Goal: Answer question/provide support: Share knowledge or assist other users

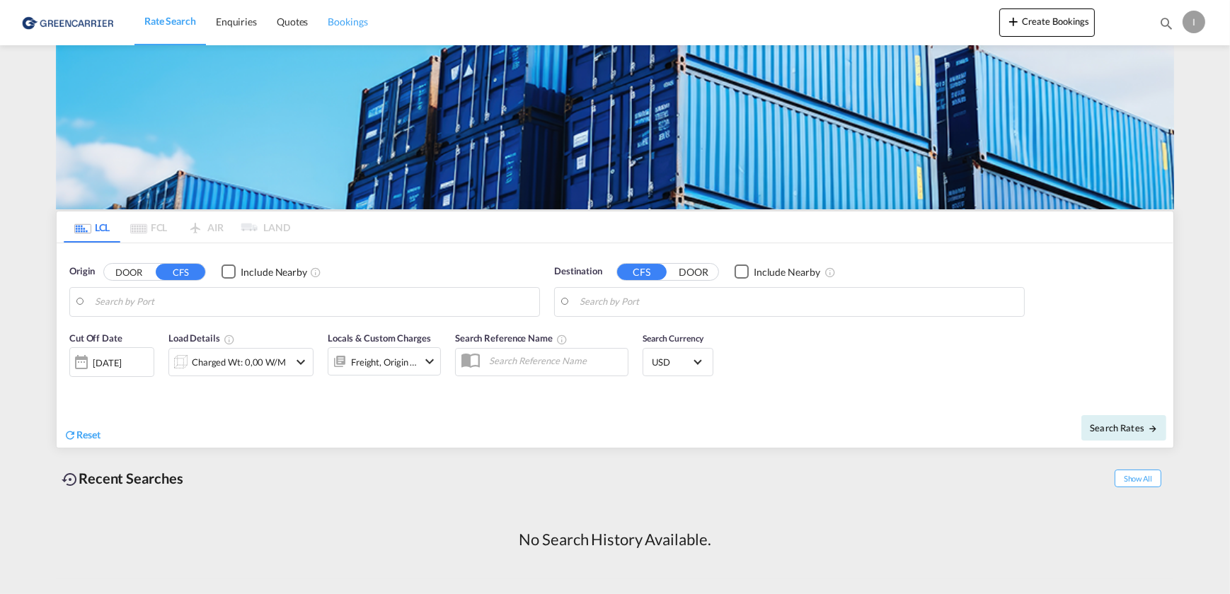
click at [345, 21] on span "Bookings" at bounding box center [348, 22] width 40 height 12
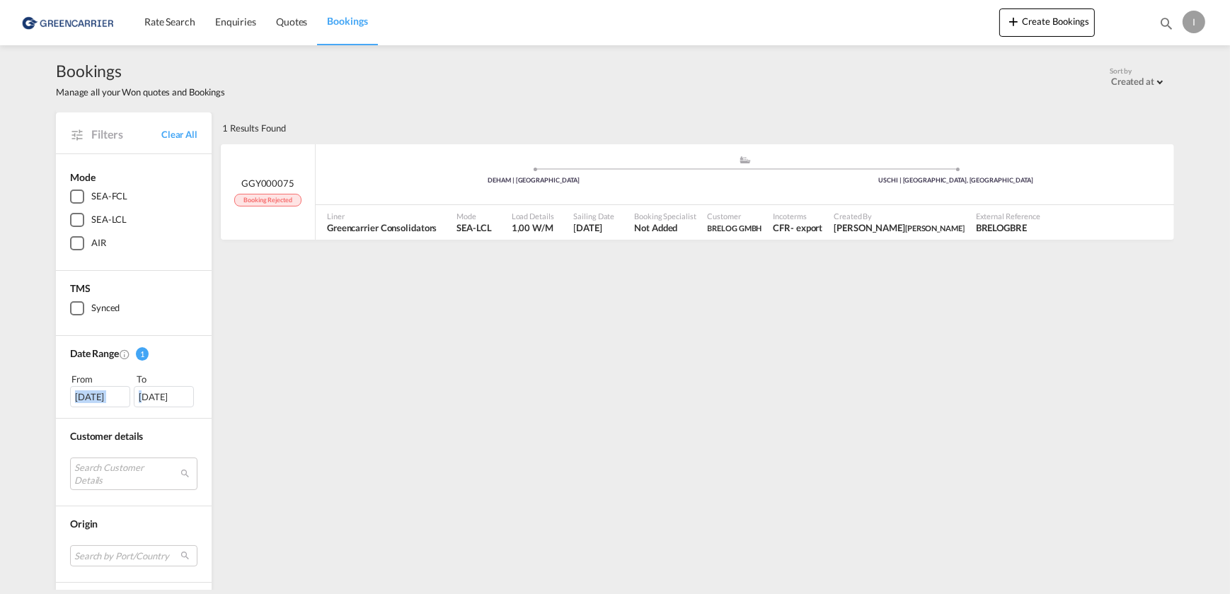
drag, startPoint x: 72, startPoint y: 403, endPoint x: 141, endPoint y: 402, distance: 68.6
click at [141, 402] on div "12 Aug 2025 11 Sep 2025" at bounding box center [133, 396] width 127 height 21
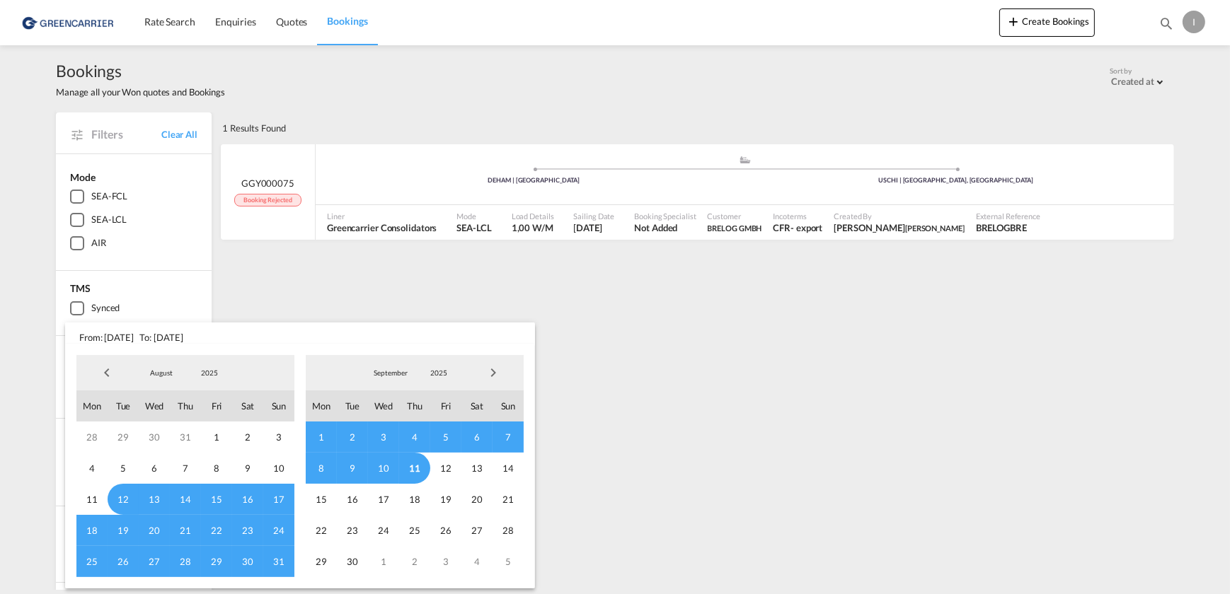
click at [122, 499] on span "12" at bounding box center [123, 499] width 31 height 31
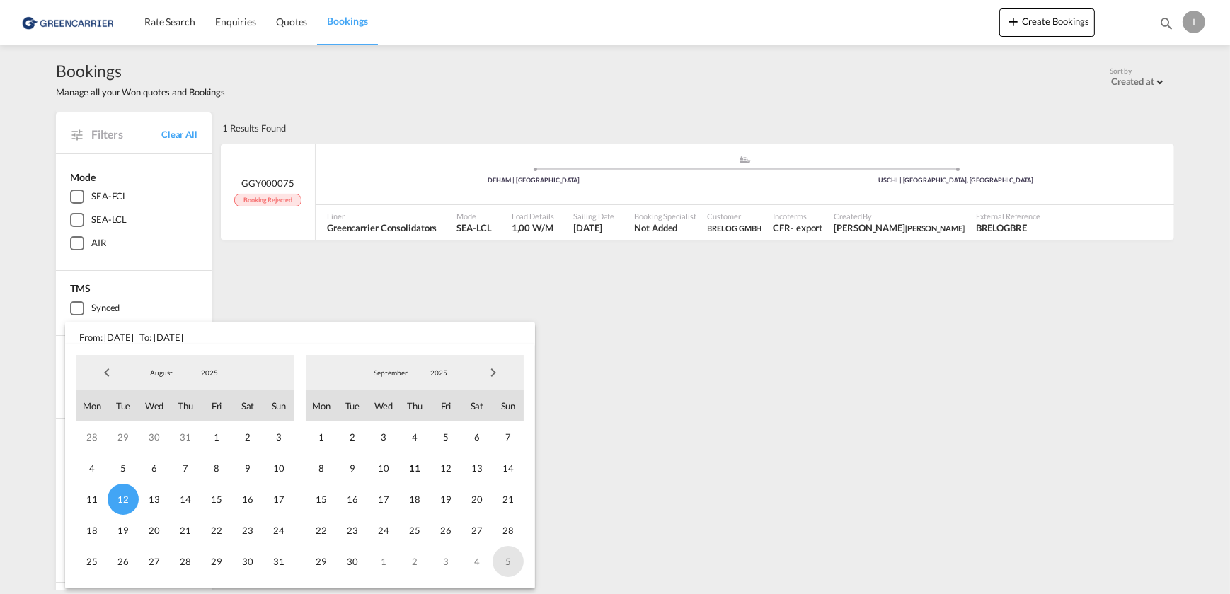
click at [500, 559] on span "5" at bounding box center [507, 561] width 31 height 31
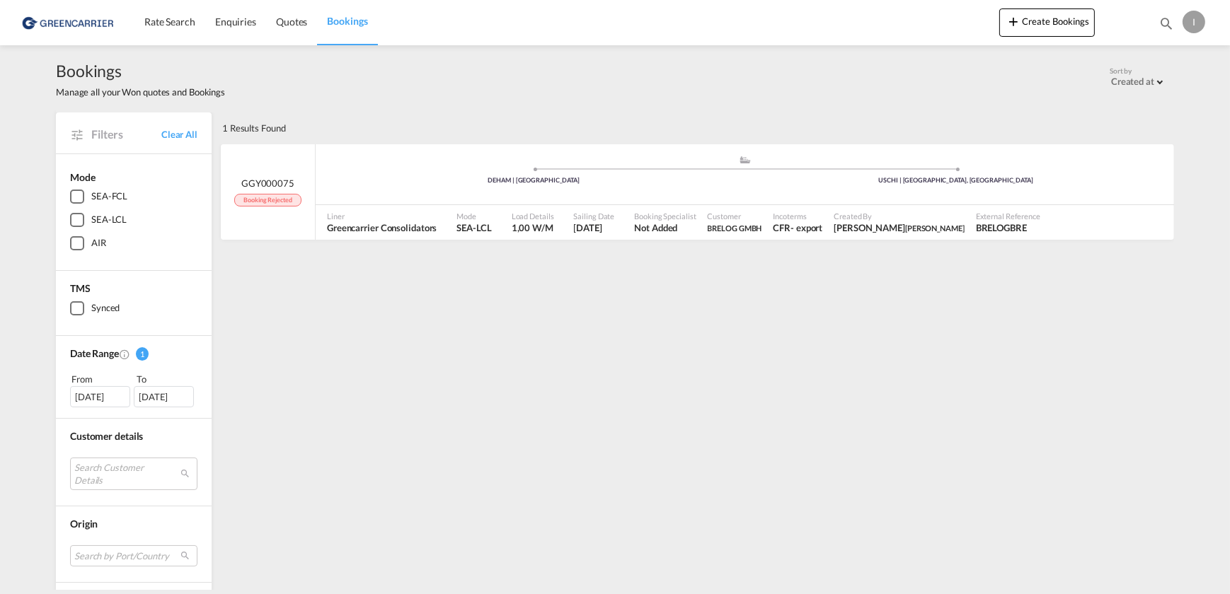
click at [1203, 24] on div "I" at bounding box center [1193, 22] width 23 height 23
click at [1175, 107] on button "Logout" at bounding box center [1177, 108] width 92 height 28
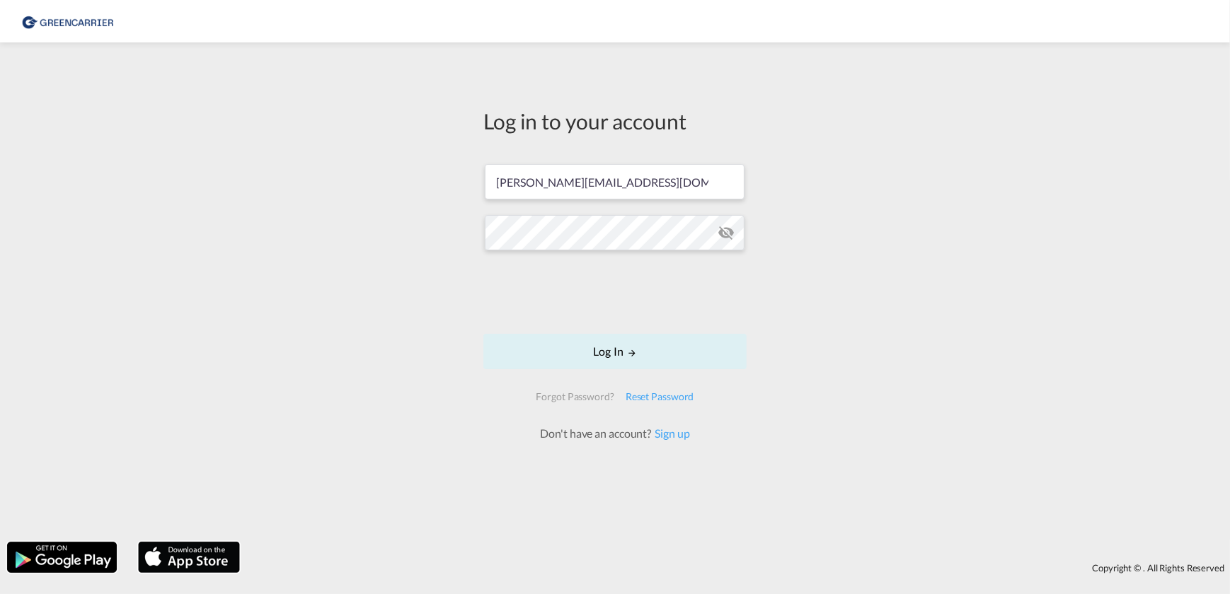
click at [596, 211] on form "isabel_huhu@yahoo.de Log In Forgot Password? Reset Password Don't have an accou…" at bounding box center [614, 296] width 263 height 292
click at [589, 179] on input "[PERSON_NAME][EMAIL_ADDRESS][DOMAIN_NAME]" at bounding box center [615, 181] width 260 height 35
type input "[PERSON_NAME][EMAIL_ADDRESS][PERSON_NAME][DOMAIN_NAME]"
drag, startPoint x: 676, startPoint y: 347, endPoint x: 798, endPoint y: 374, distance: 125.5
click at [679, 347] on button "Log In" at bounding box center [614, 351] width 263 height 35
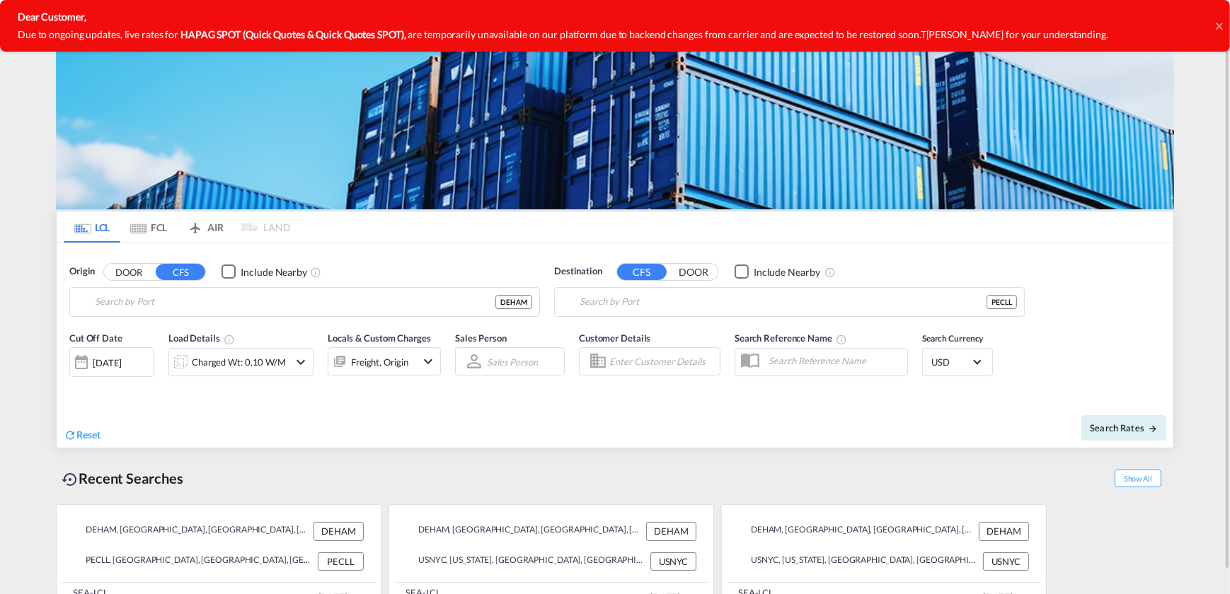
type input "Hamburg, DEHAM"
type input "Callao, PECLL"
click at [1218, 24] on icon at bounding box center [1219, 26] width 7 height 11
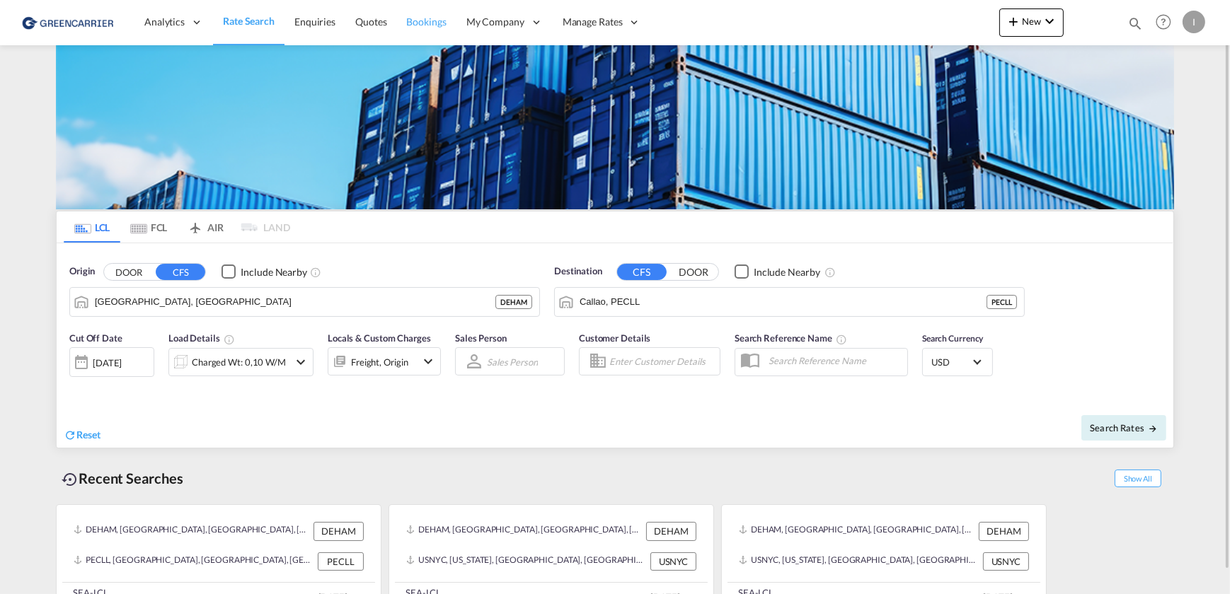
click at [417, 19] on span "Bookings" at bounding box center [427, 22] width 40 height 12
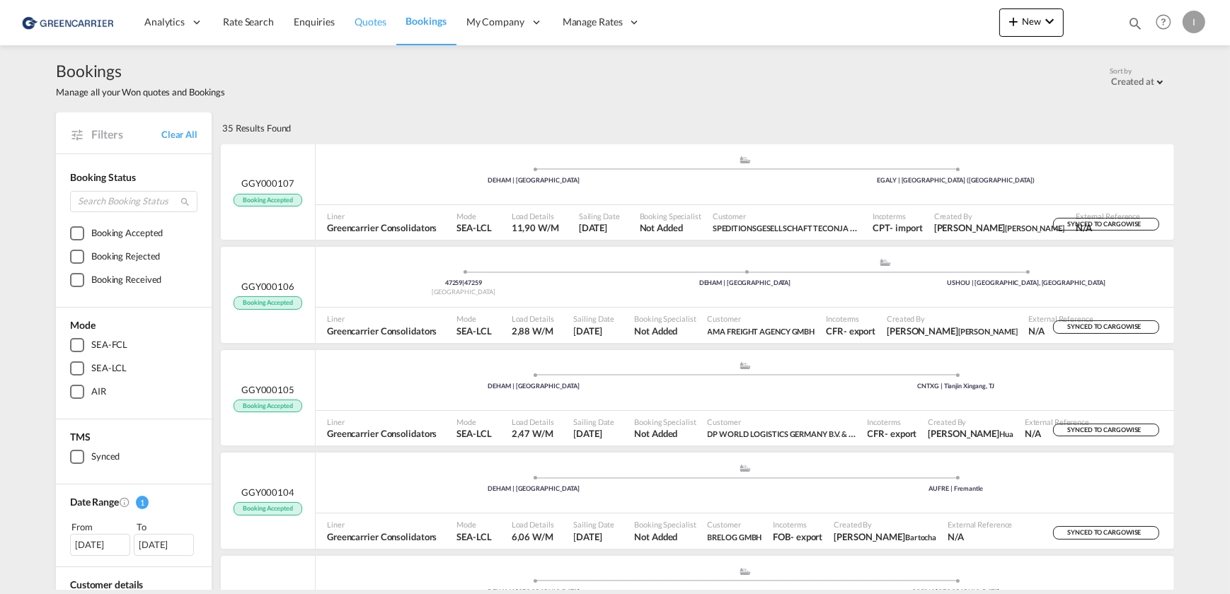
click at [367, 22] on span "Quotes" at bounding box center [369, 22] width 31 height 12
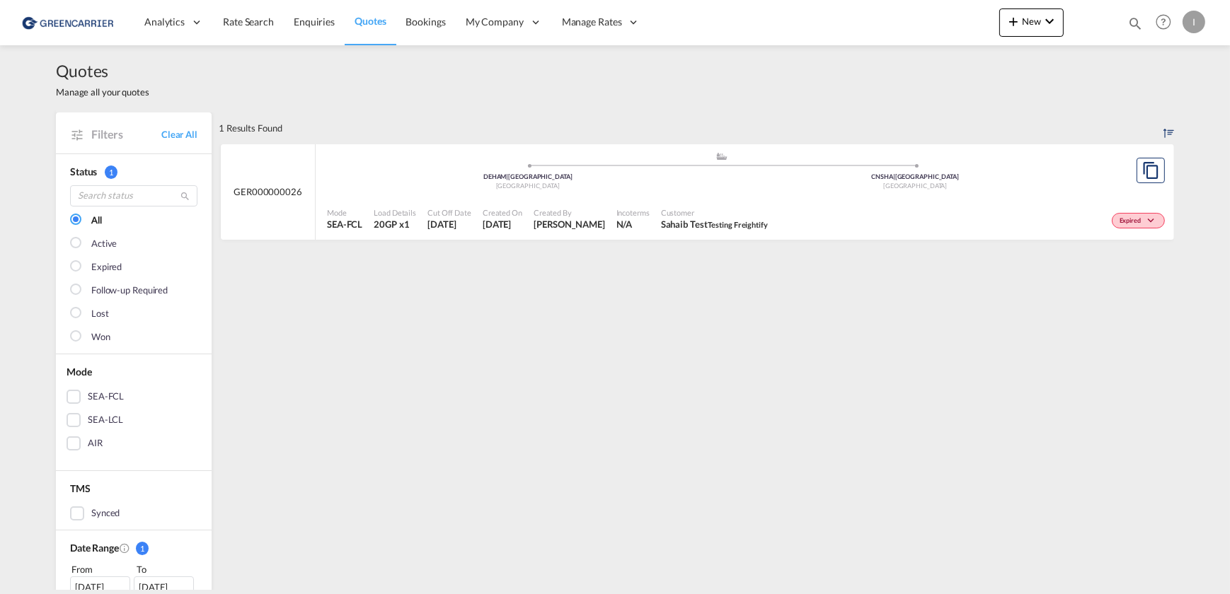
click at [680, 222] on span "Sahaib Test Testing Freightify" at bounding box center [714, 224] width 107 height 13
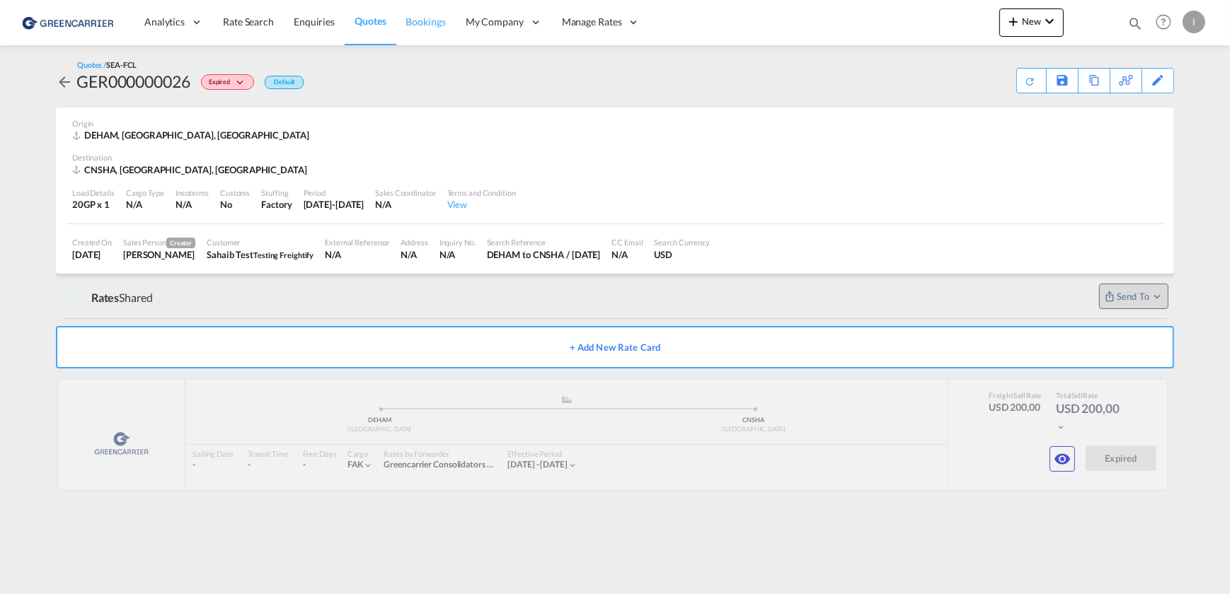
drag, startPoint x: 423, startPoint y: 23, endPoint x: 422, endPoint y: 30, distance: 7.8
click at [423, 23] on span "Bookings" at bounding box center [426, 22] width 40 height 12
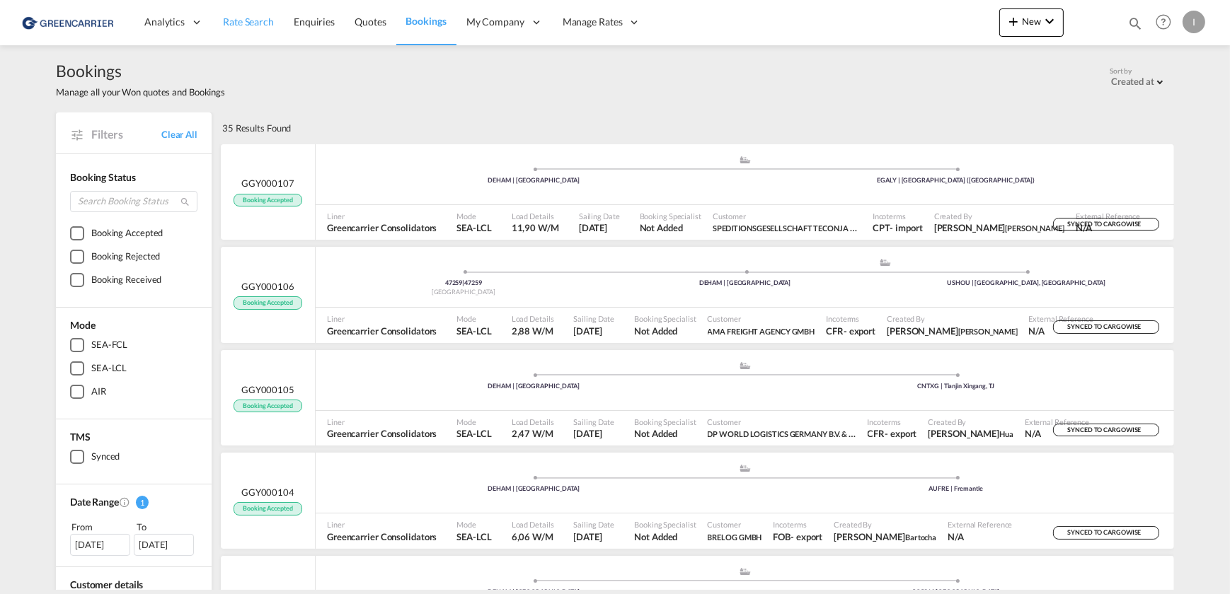
click at [244, 25] on span "Rate Search" at bounding box center [248, 22] width 51 height 12
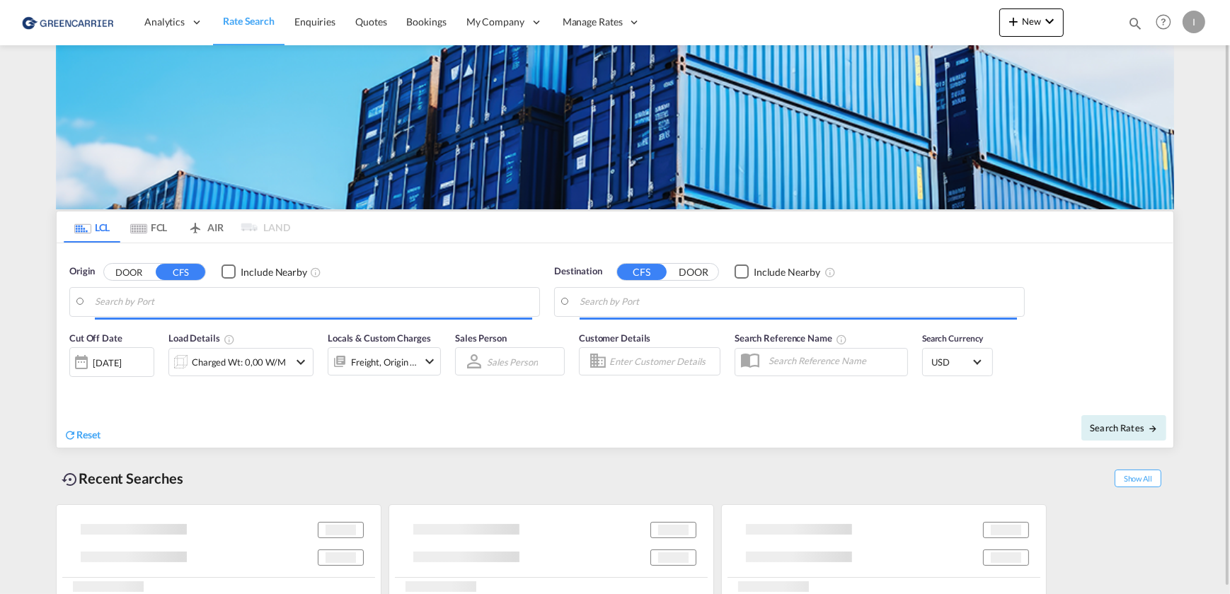
type input "Hamburg, DEHAM"
type input "Callao, PECLL"
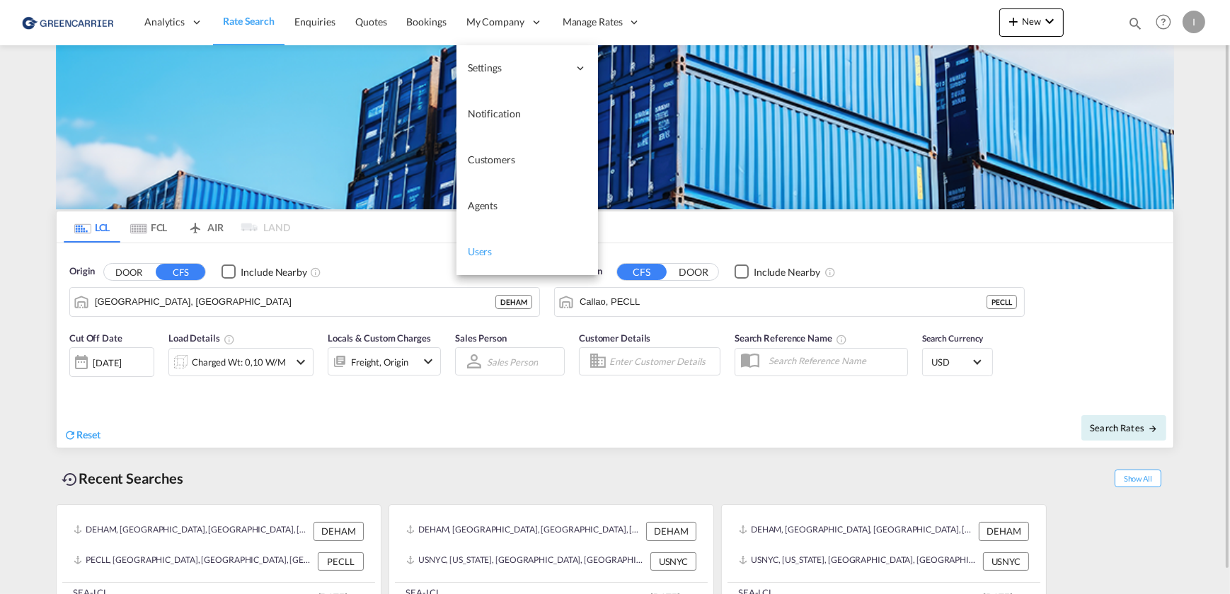
click at [469, 249] on span "Users" at bounding box center [480, 252] width 25 height 12
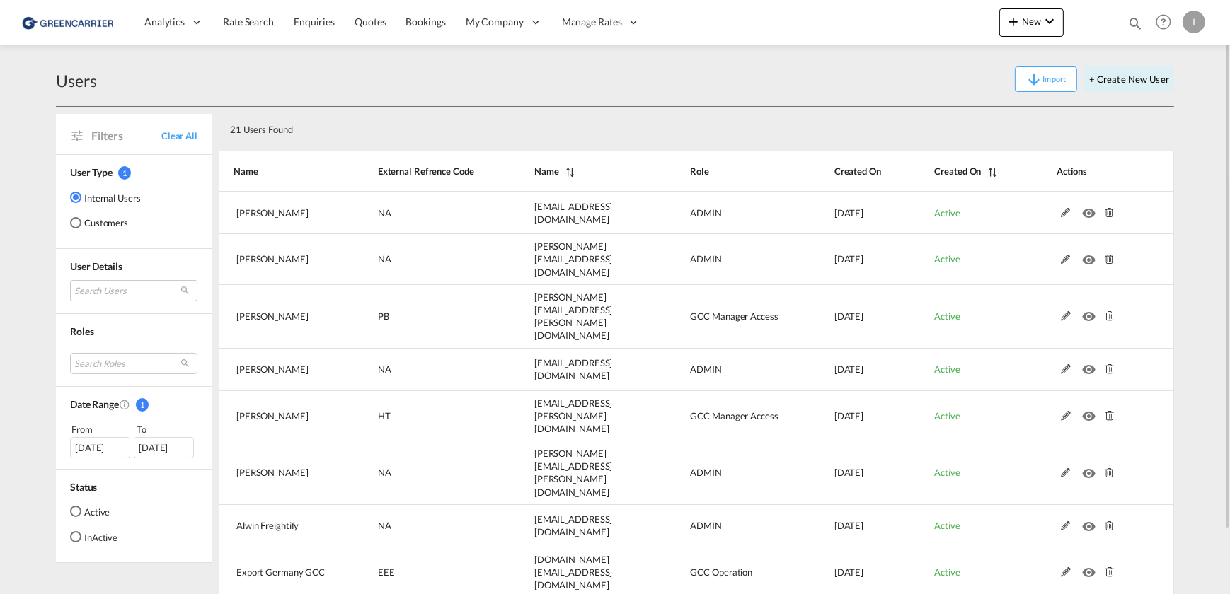
click at [116, 296] on md-select "Search Users sahaib Singh sahaib.singh@freightify.com tamizh Selvi tamizhselvi@…" at bounding box center [133, 290] width 127 height 21
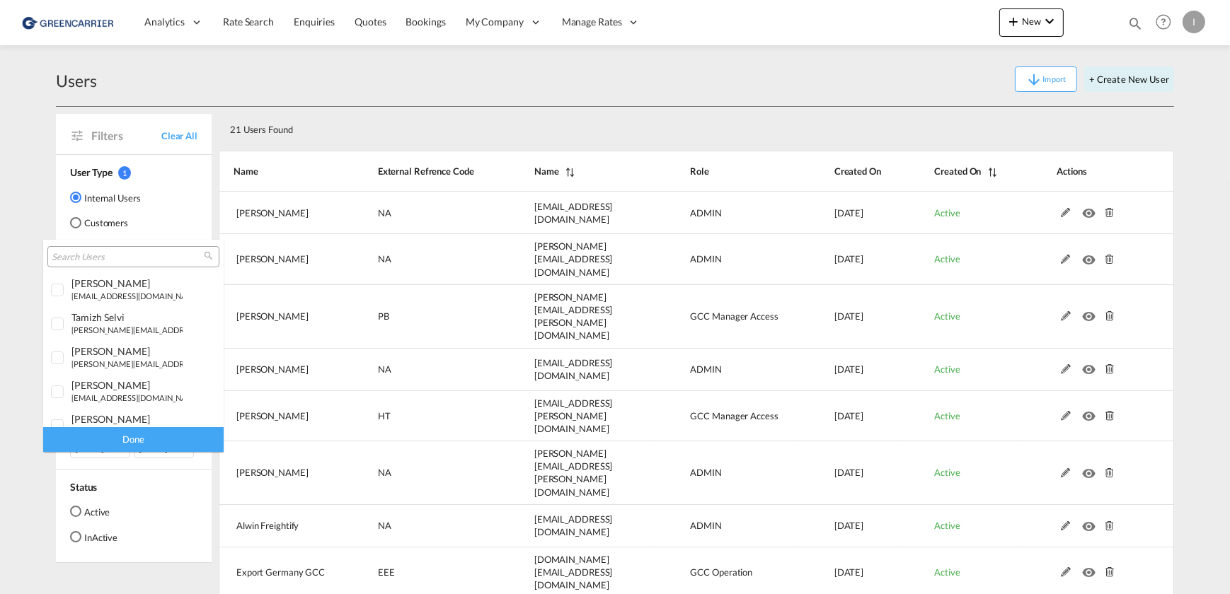
click at [112, 260] on input "search" at bounding box center [128, 257] width 152 height 13
type input "bonka"
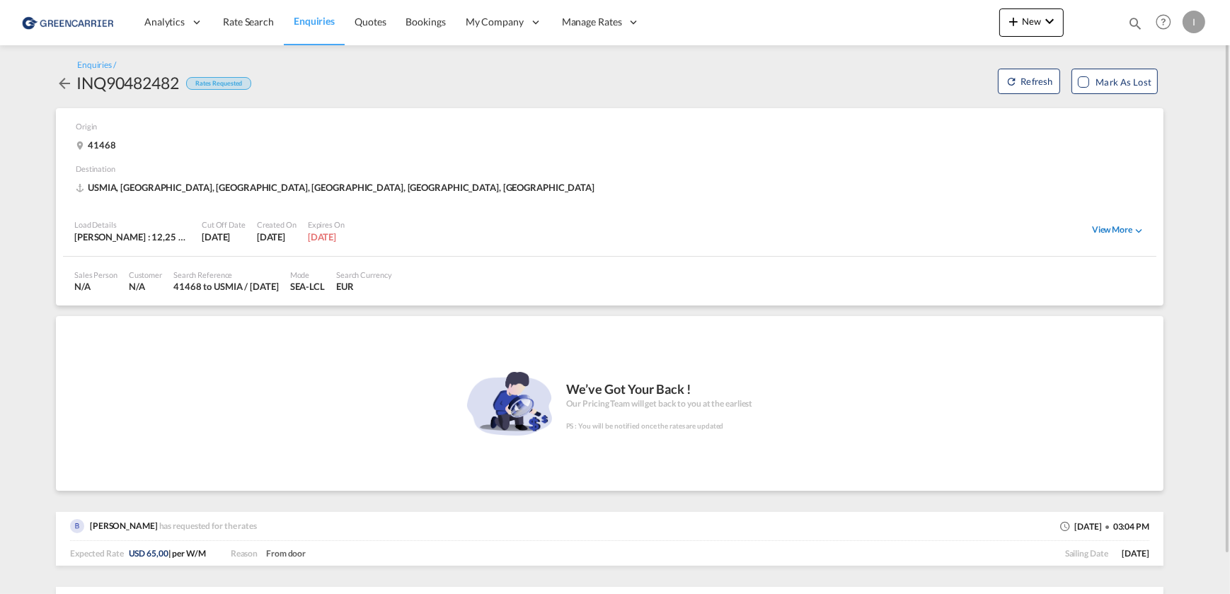
click at [1104, 225] on div "View More" at bounding box center [1118, 230] width 53 height 13
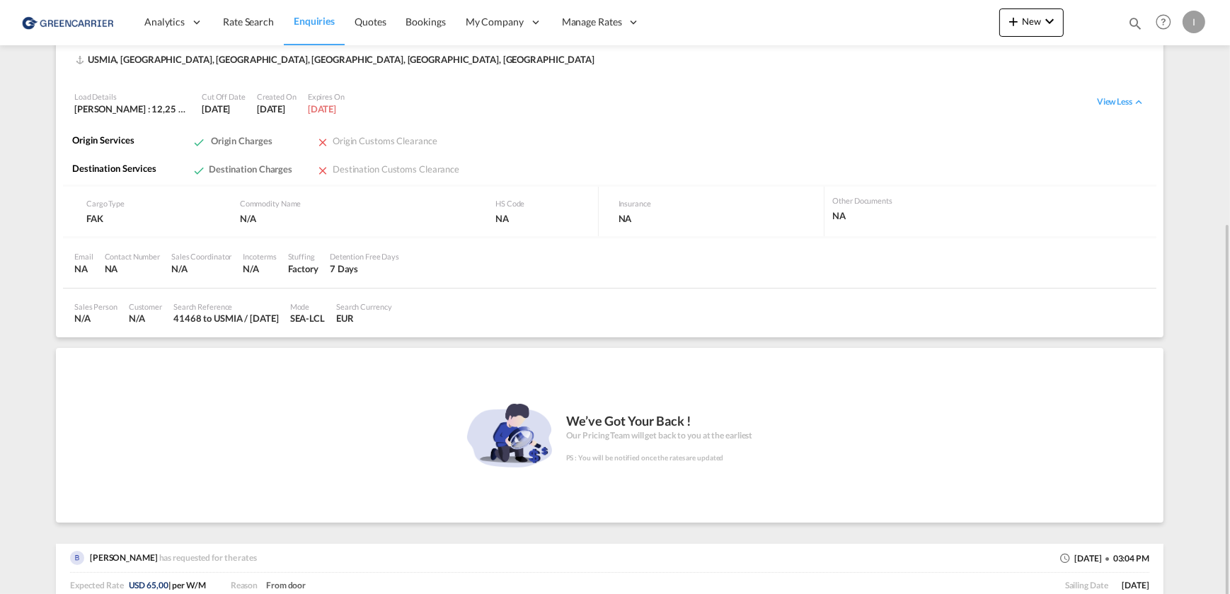
scroll to position [201, 0]
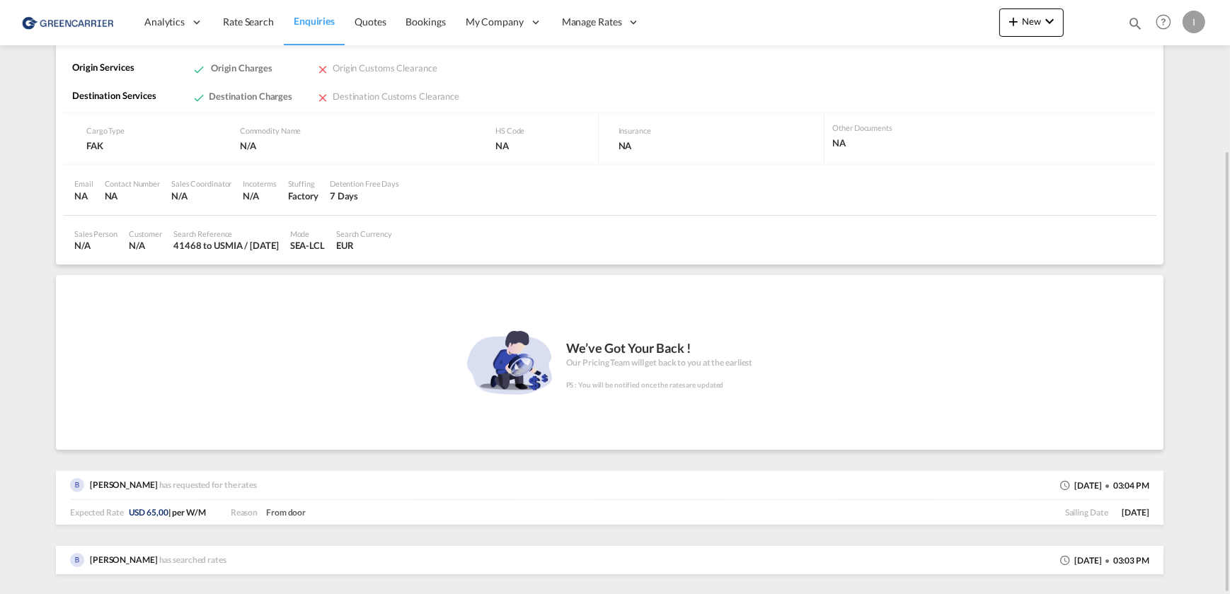
click at [105, 486] on span "[PERSON_NAME]" at bounding box center [124, 485] width 68 height 11
click at [70, 483] on img at bounding box center [77, 485] width 14 height 14
click at [73, 483] on img at bounding box center [77, 485] width 14 height 14
click at [351, 493] on div "[PERSON_NAME] has requested for the rates [DATE] 03:04 PM" at bounding box center [609, 485] width 1079 height 29
drag, startPoint x: 99, startPoint y: 481, endPoint x: 151, endPoint y: 483, distance: 51.7
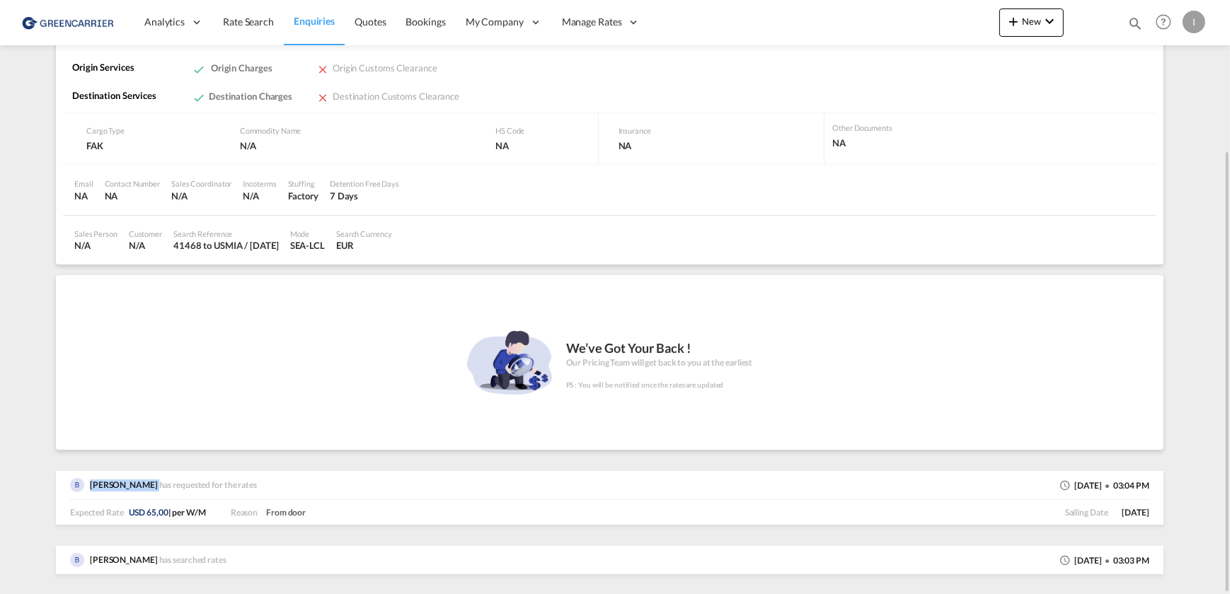
click at [151, 483] on div "[PERSON_NAME] has requested for the rates" at bounding box center [172, 486] width 176 height 16
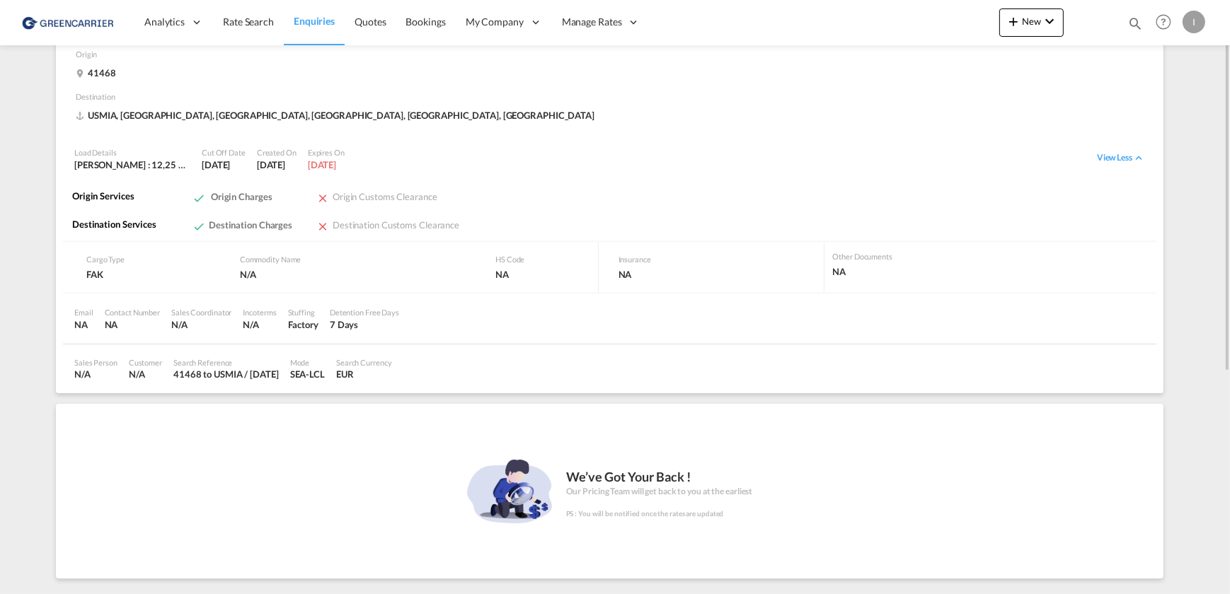
scroll to position [0, 0]
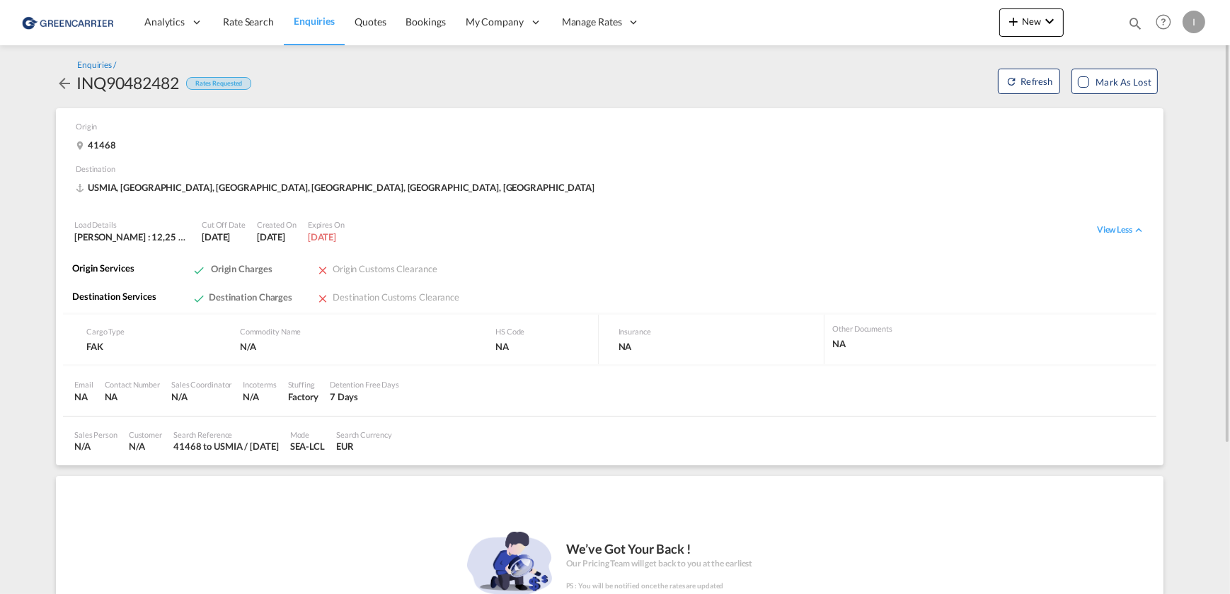
click at [98, 67] on div "Enquiries /" at bounding box center [96, 65] width 39 height 12
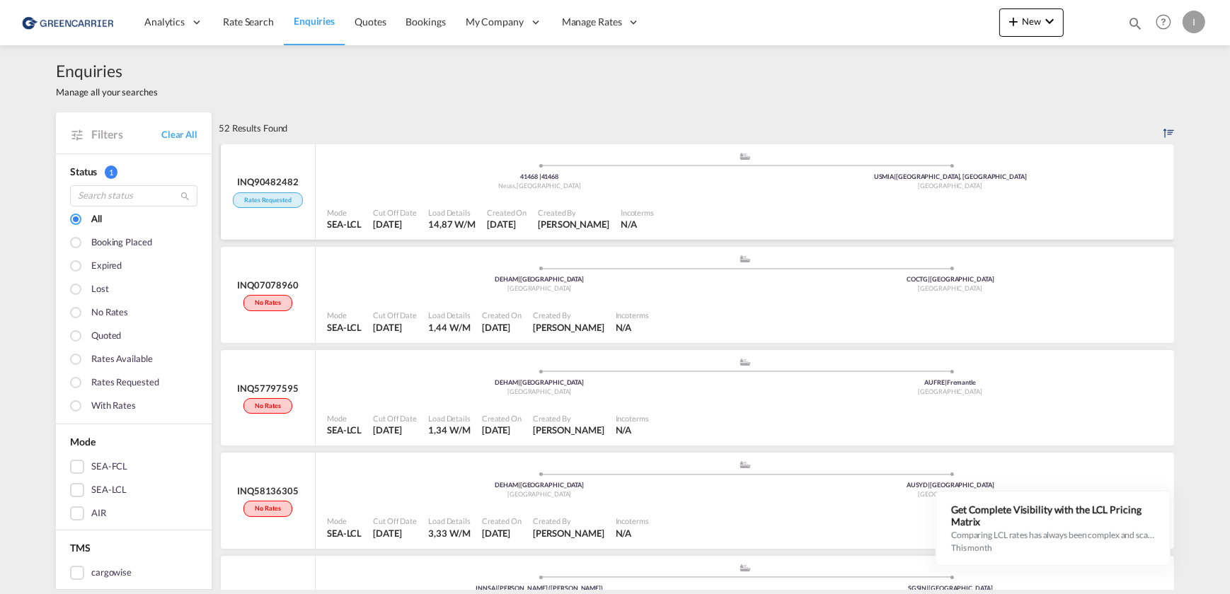
click at [414, 166] on span at bounding box center [539, 166] width 411 height 4
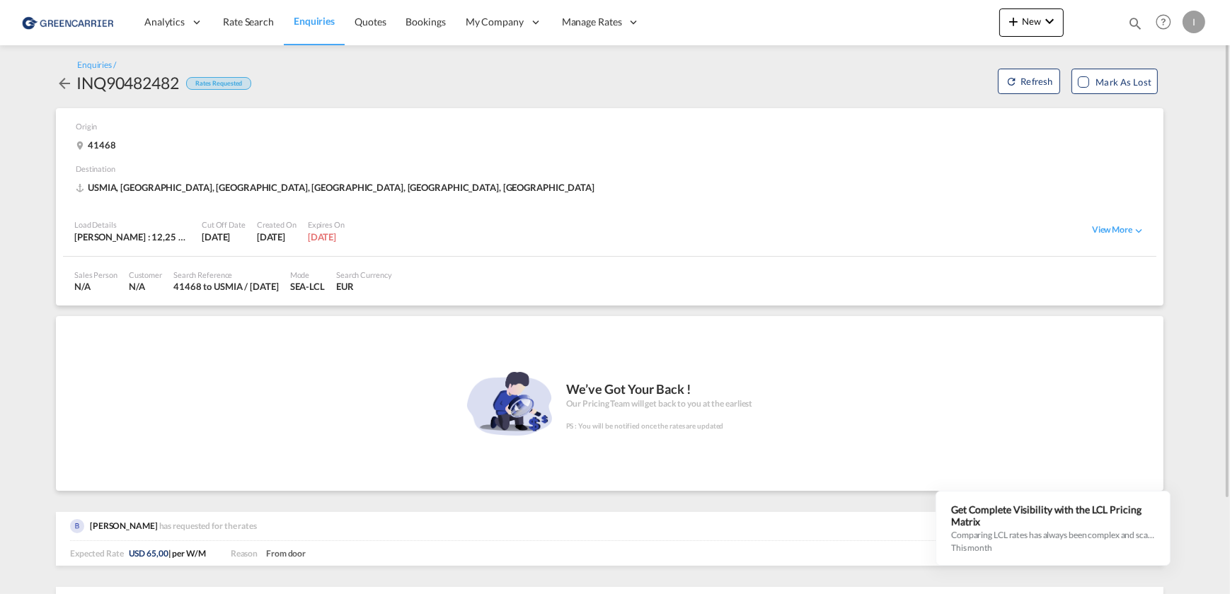
scroll to position [42, 0]
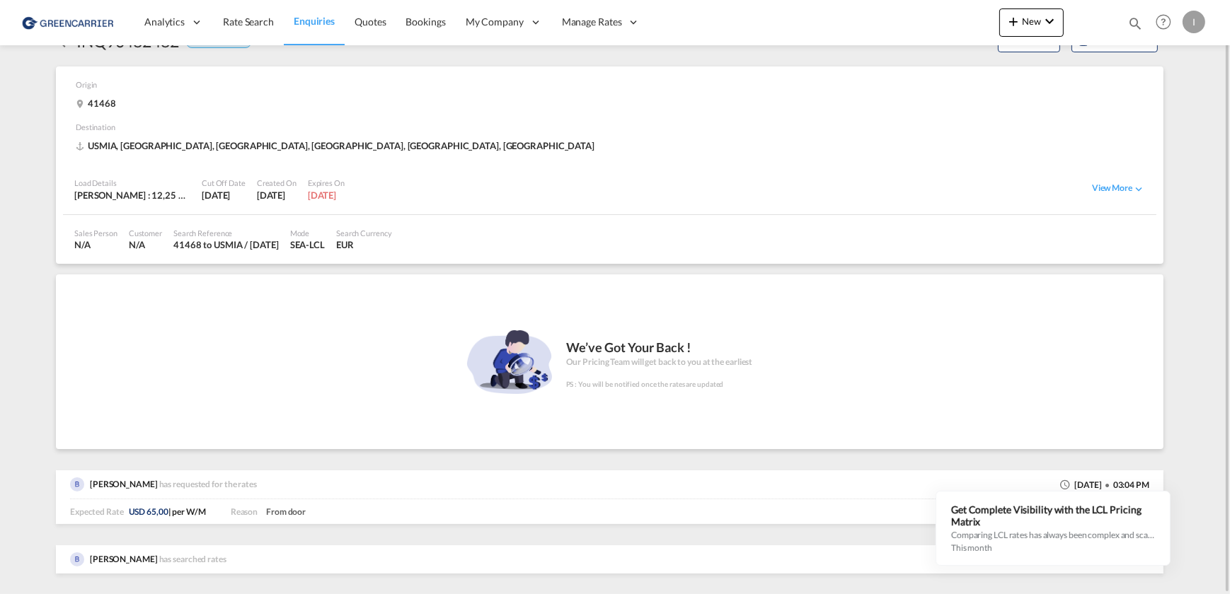
click at [215, 560] on span "has searched rates" at bounding box center [194, 559] width 71 height 11
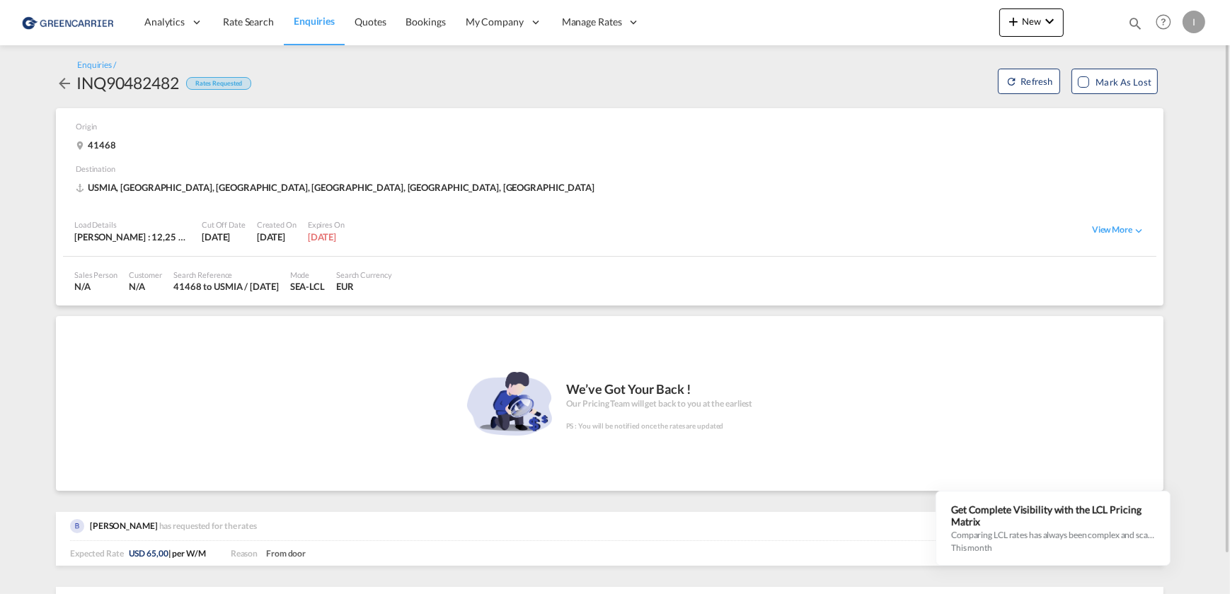
click at [66, 83] on md-icon "icon-arrow-left" at bounding box center [64, 83] width 17 height 17
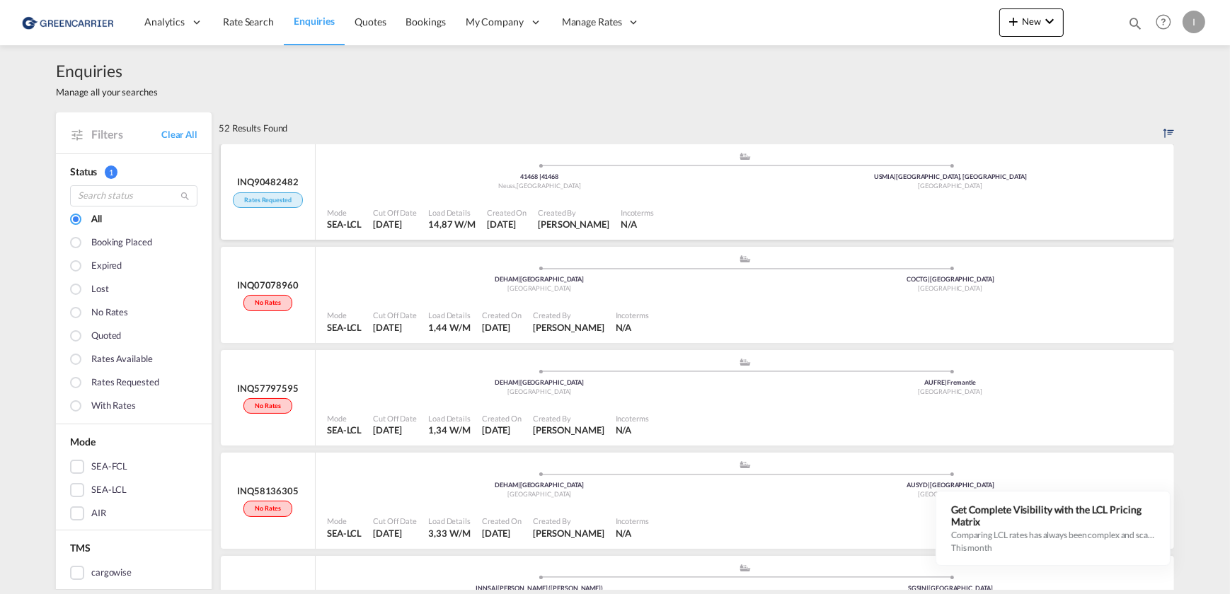
click at [564, 226] on span "[PERSON_NAME]" at bounding box center [573, 224] width 71 height 11
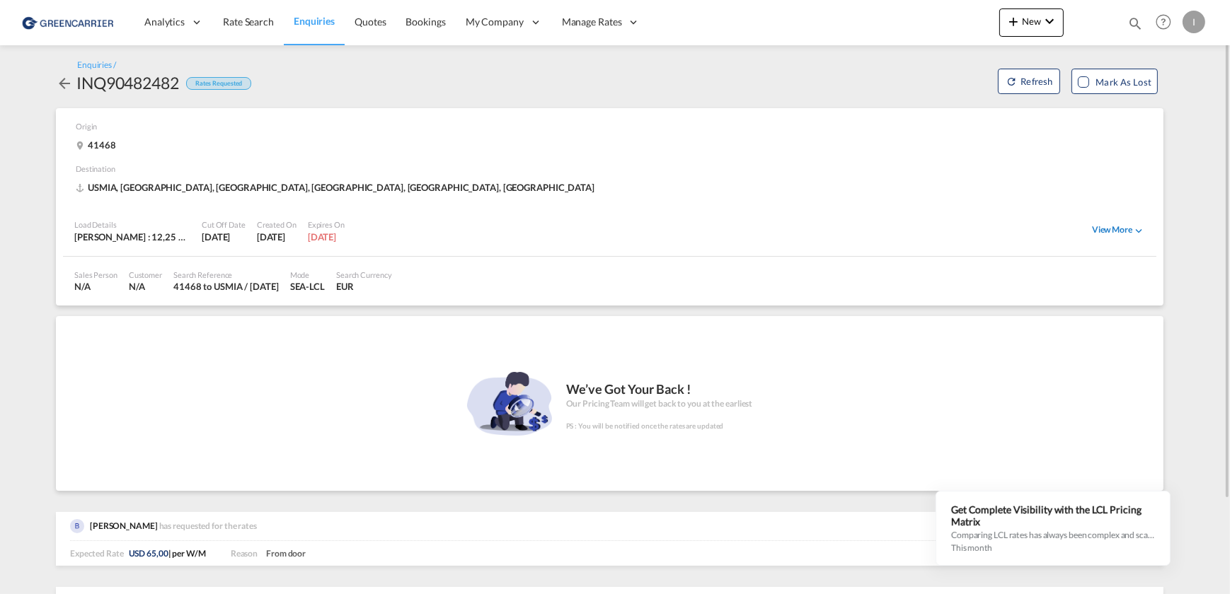
click at [1124, 230] on div "View More" at bounding box center [1118, 230] width 53 height 13
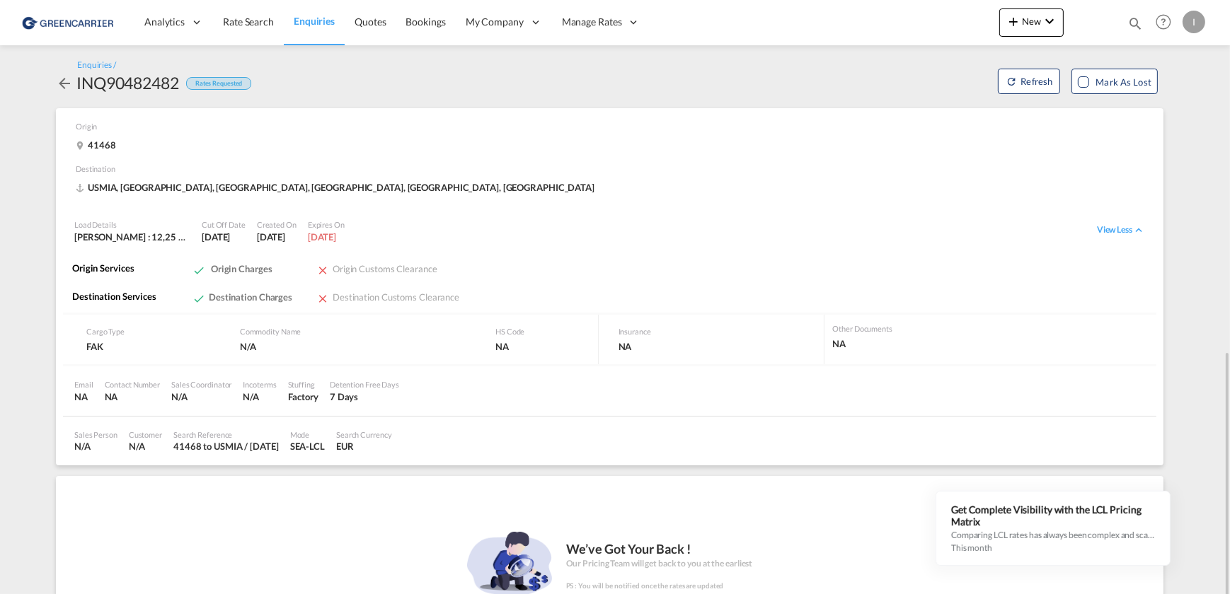
scroll to position [201, 0]
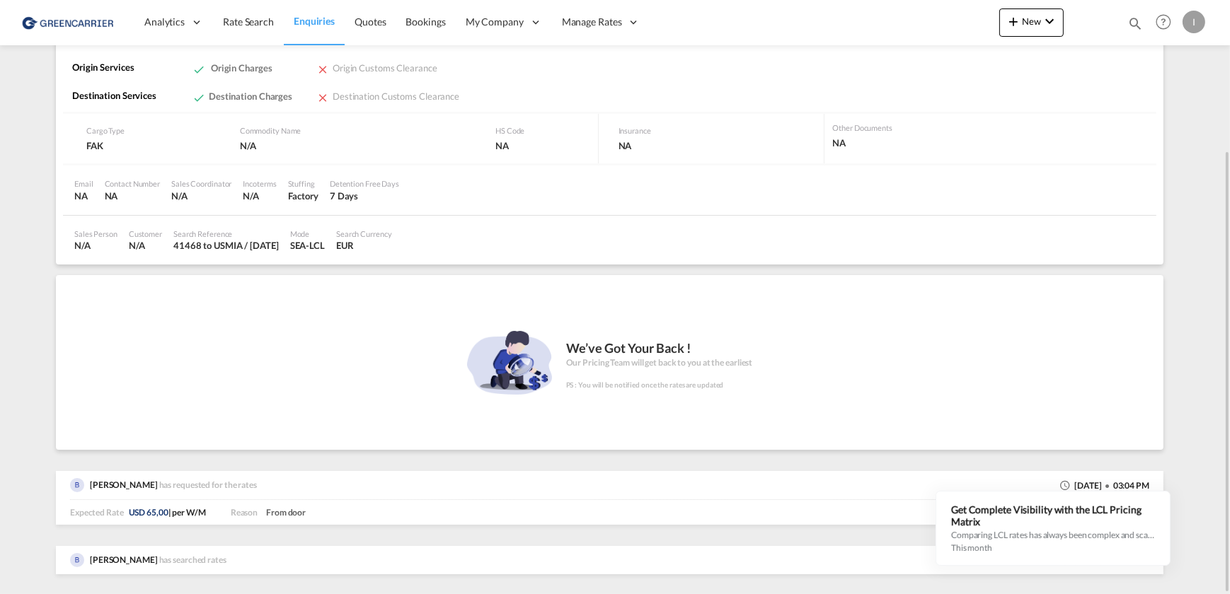
click at [80, 555] on img at bounding box center [77, 560] width 14 height 14
click at [76, 557] on img at bounding box center [77, 560] width 14 height 14
click at [91, 485] on span "[PERSON_NAME]" at bounding box center [124, 485] width 68 height 11
click at [159, 485] on span "has requested for the rates" at bounding box center [209, 485] width 101 height 11
click at [269, 558] on div "[PERSON_NAME] has searched rates [DATE] 03:03 PM" at bounding box center [609, 560] width 1079 height 28
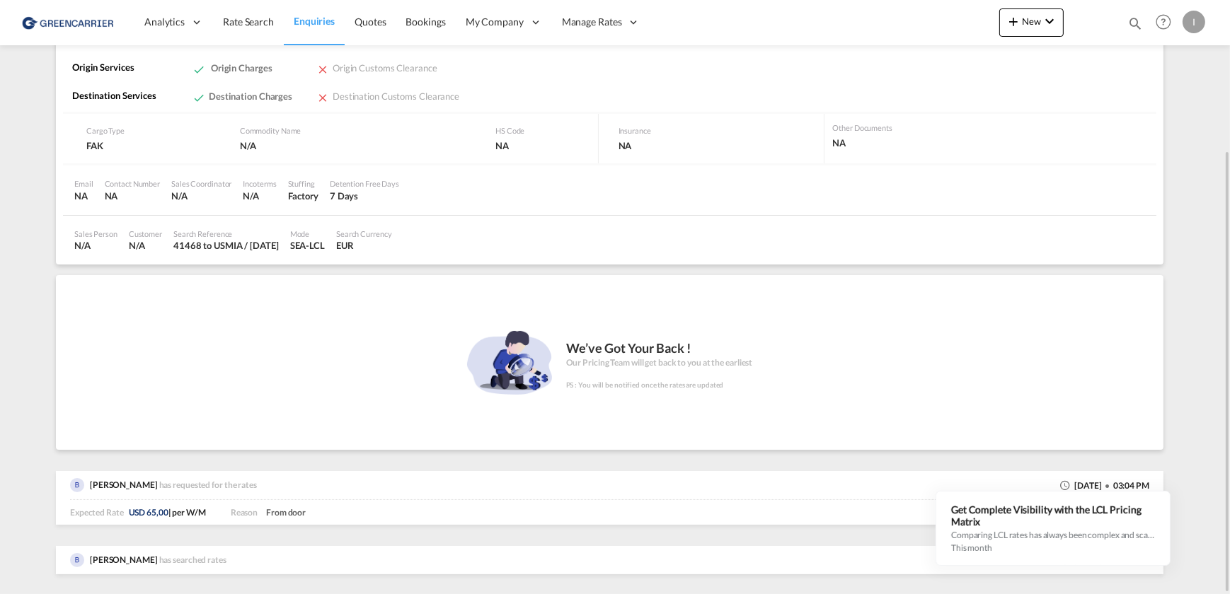
drag, startPoint x: 190, startPoint y: 563, endPoint x: 142, endPoint y: 562, distance: 48.1
click at [189, 564] on span "has searched rates" at bounding box center [194, 560] width 71 height 11
drag, startPoint x: 128, startPoint y: 559, endPoint x: 143, endPoint y: 556, distance: 15.1
click at [142, 557] on span "[PERSON_NAME]" at bounding box center [124, 560] width 68 height 11
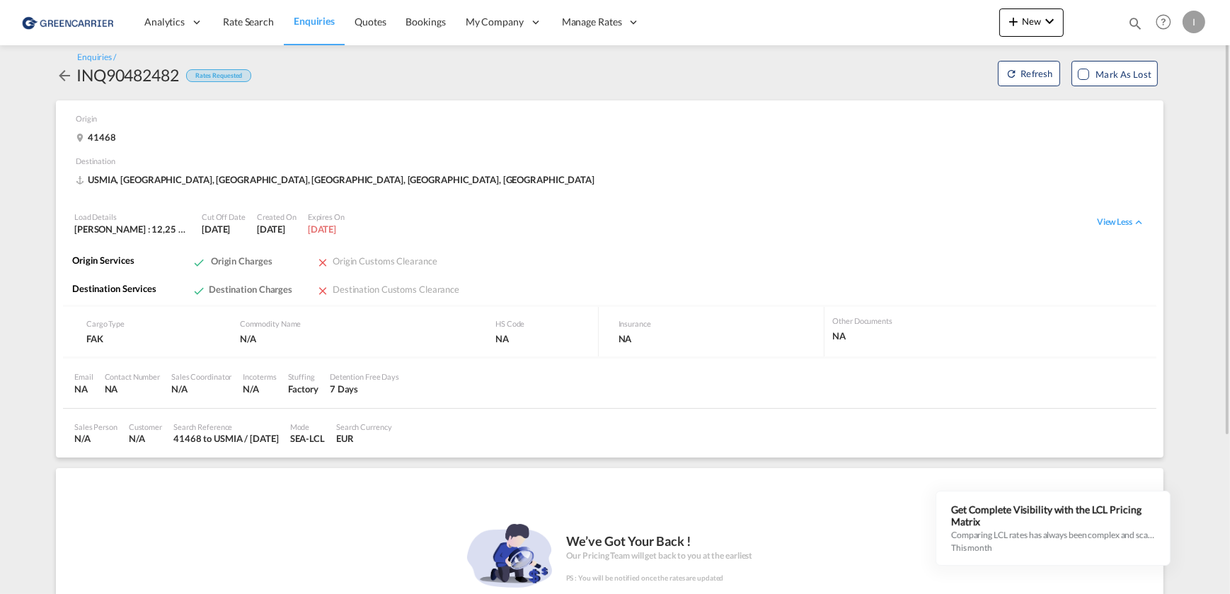
scroll to position [0, 0]
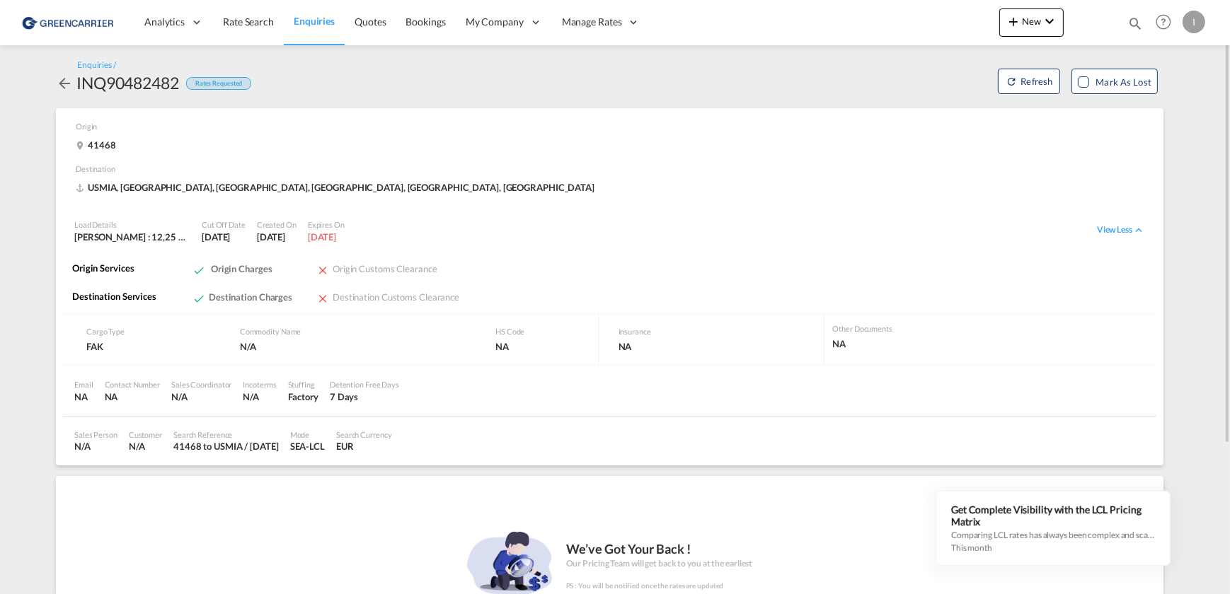
click at [233, 82] on div "Rates Requested" at bounding box center [219, 83] width 66 height 13
drag, startPoint x: 54, startPoint y: 82, endPoint x: 64, endPoint y: 84, distance: 9.4
click at [57, 83] on div "Enquiries / INQ90482482 Rates Requested Refresh Mark as Lost Origin 41468 Desti…" at bounding box center [615, 417] width 1132 height 716
click at [64, 85] on md-icon "icon-arrow-left" at bounding box center [64, 83] width 17 height 17
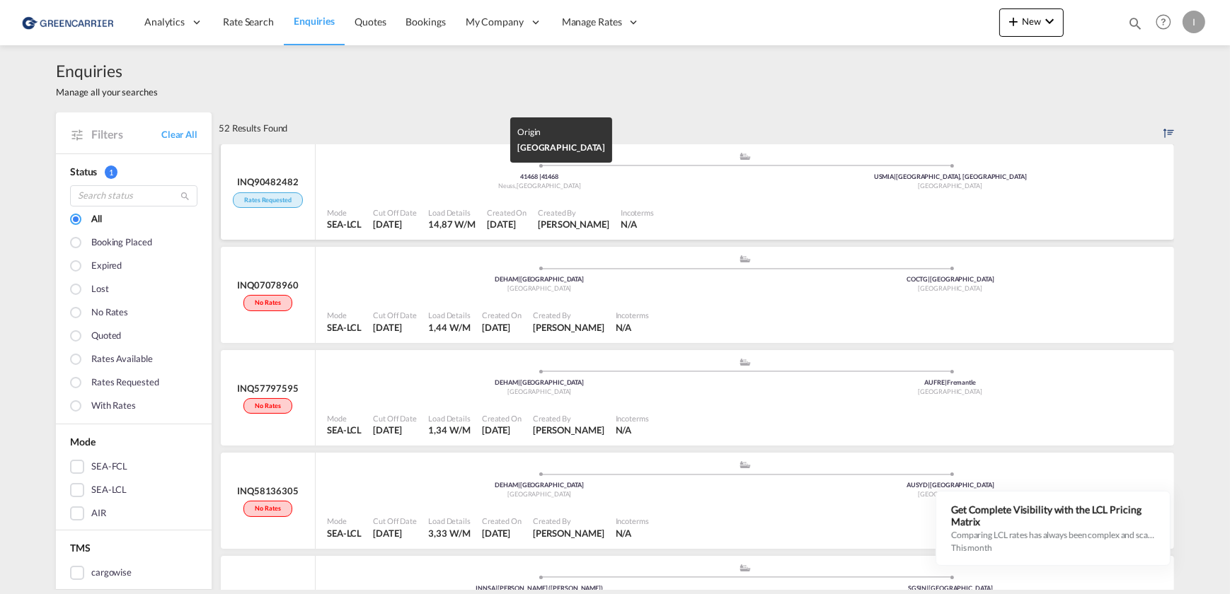
click at [341, 184] on div "[GEOGRAPHIC_DATA] , [GEOGRAPHIC_DATA]" at bounding box center [539, 186] width 411 height 9
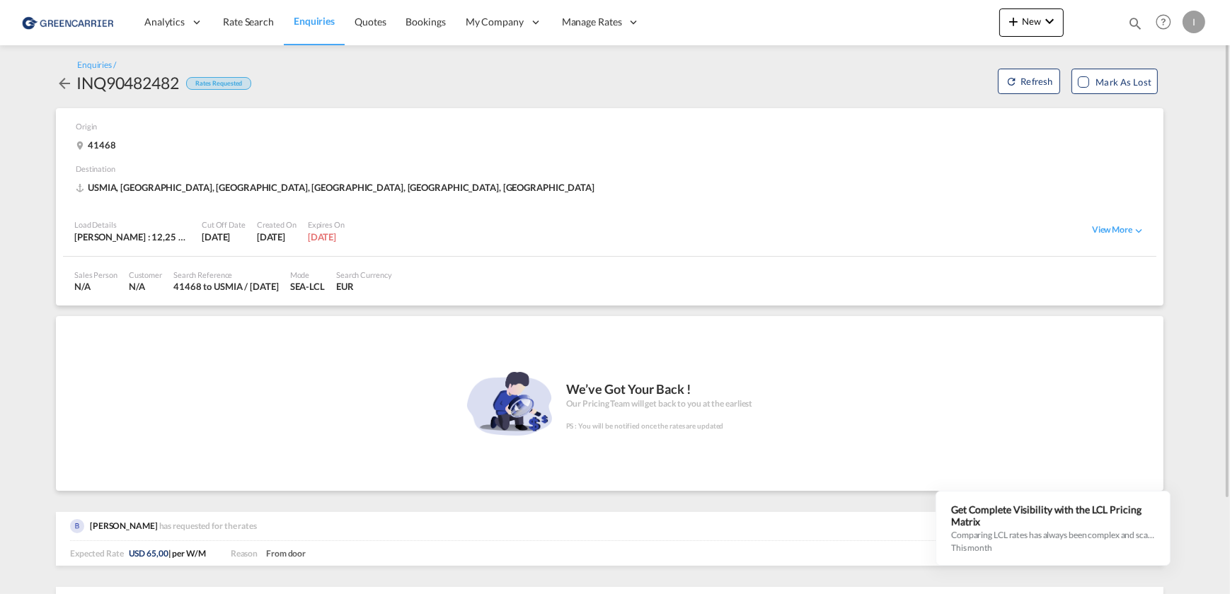
scroll to position [42, 0]
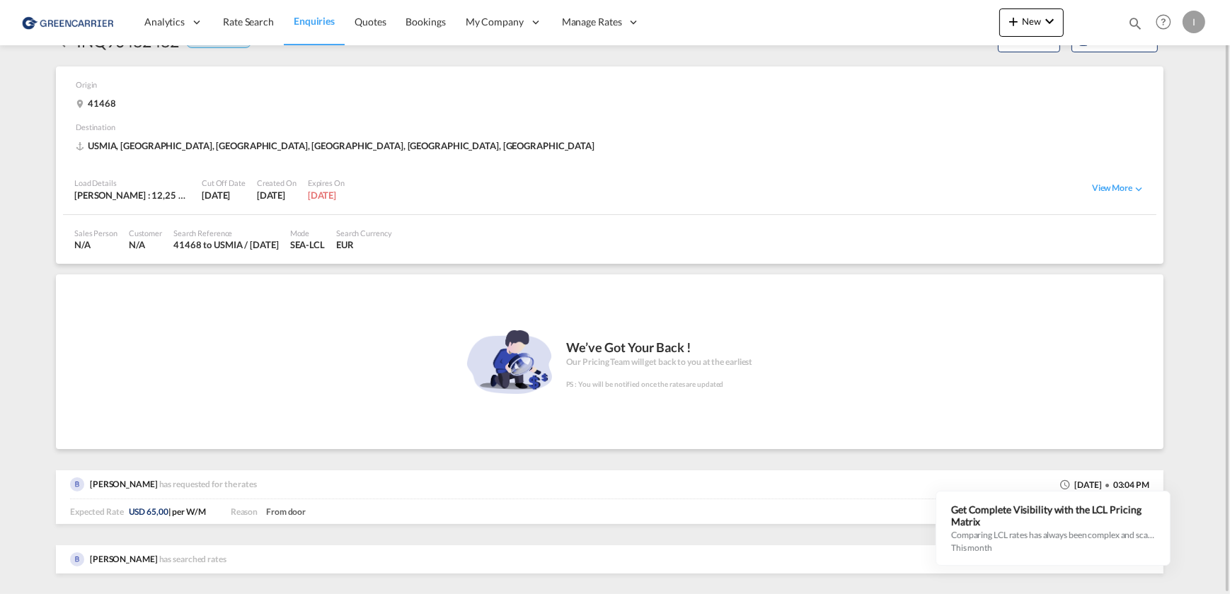
click at [125, 487] on span "[PERSON_NAME]" at bounding box center [124, 484] width 68 height 11
